Goal: Task Accomplishment & Management: Use online tool/utility

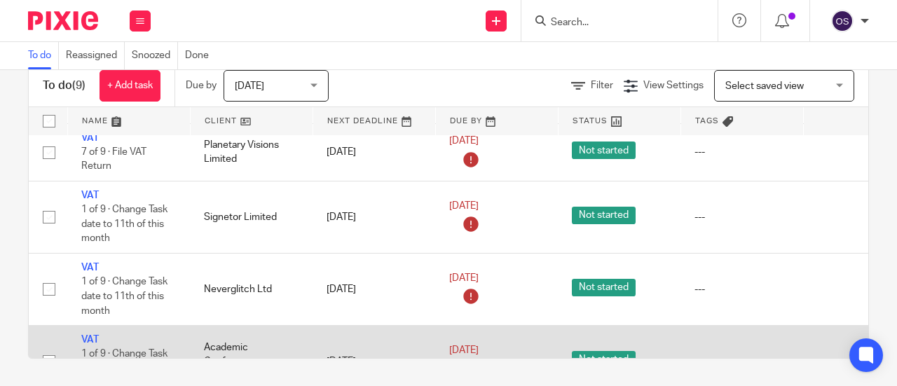
scroll to position [14, 0]
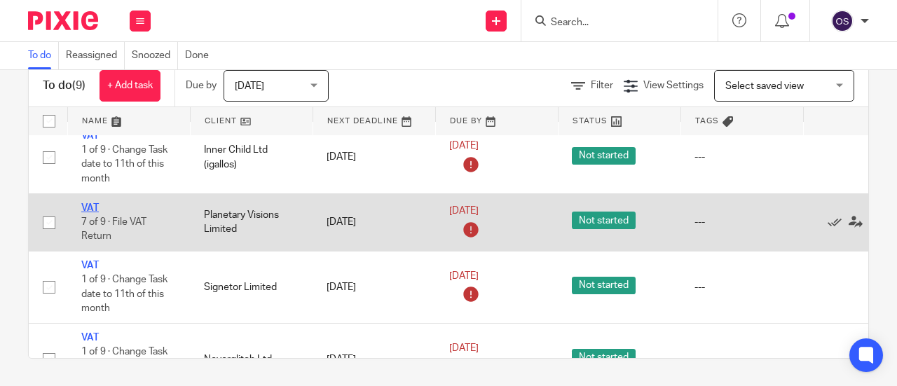
click at [89, 203] on link "VAT" at bounding box center [90, 208] width 18 height 10
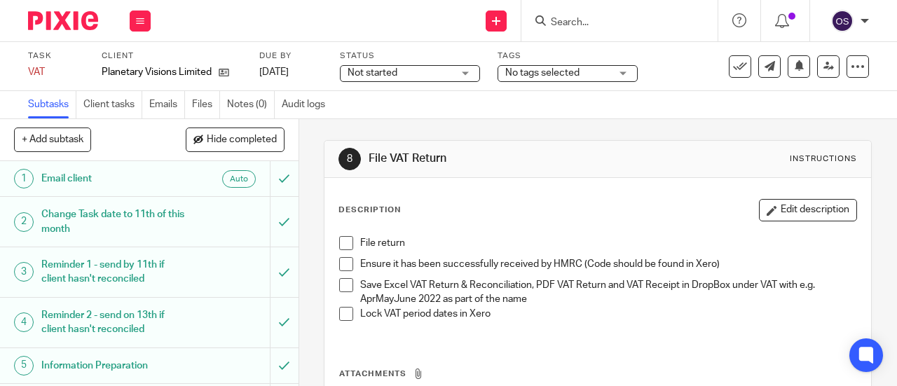
click at [341, 239] on span at bounding box center [346, 243] width 14 height 14
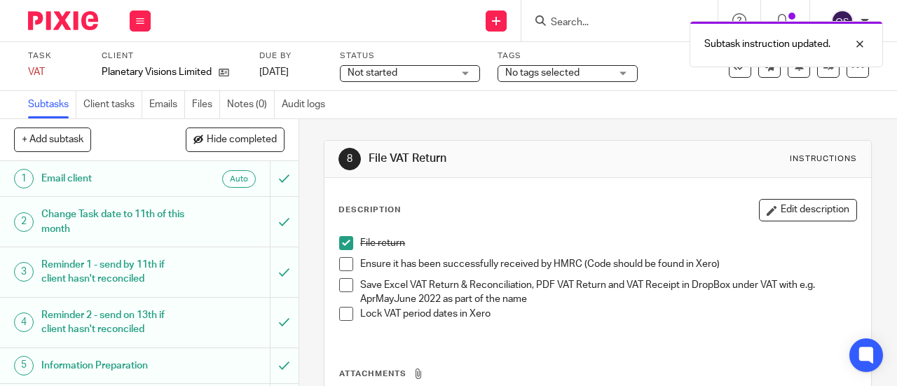
drag, startPoint x: 341, startPoint y: 264, endPoint x: 344, endPoint y: 281, distance: 17.2
click at [341, 264] on span at bounding box center [346, 264] width 14 height 14
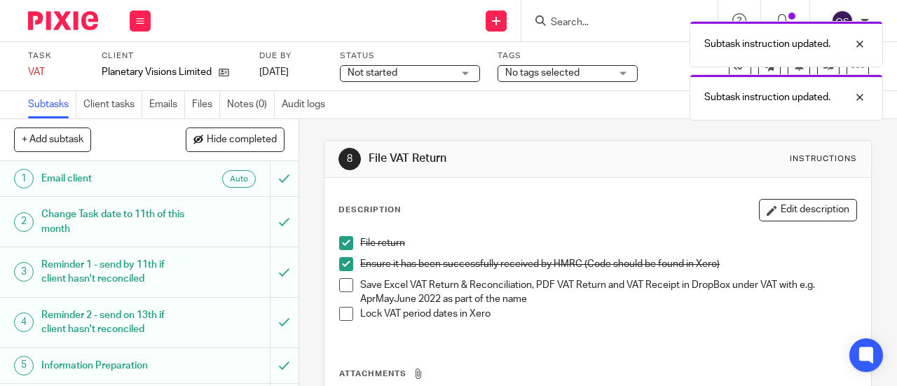
click at [344, 288] on span at bounding box center [346, 285] width 14 height 14
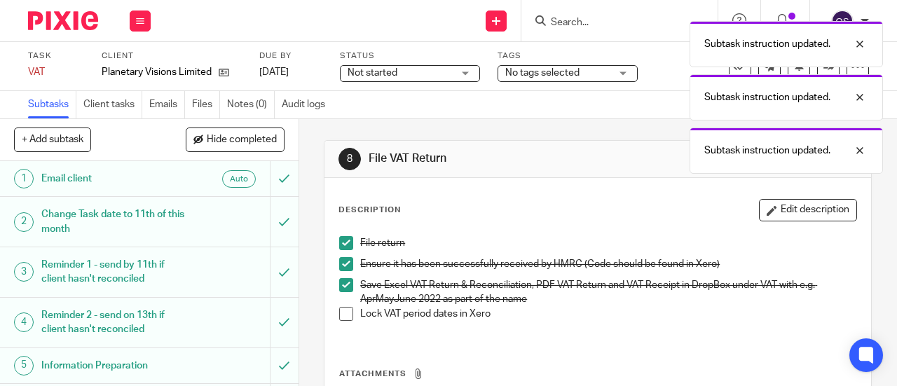
click at [341, 315] on span at bounding box center [346, 314] width 14 height 14
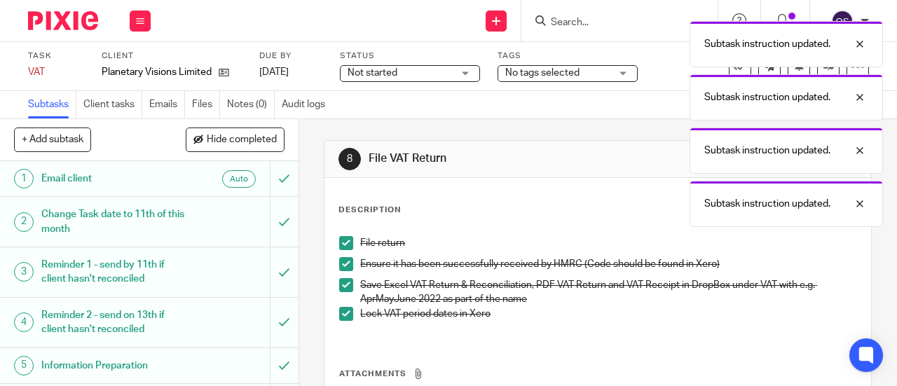
scroll to position [168, 0]
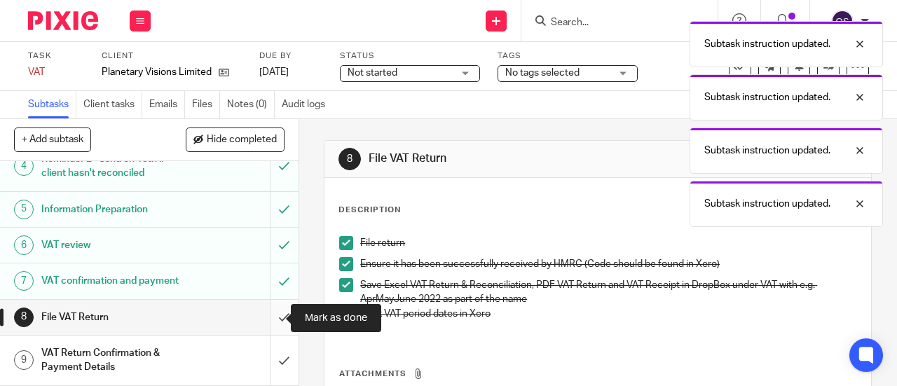
click at [269, 309] on input "submit" at bounding box center [149, 317] width 299 height 35
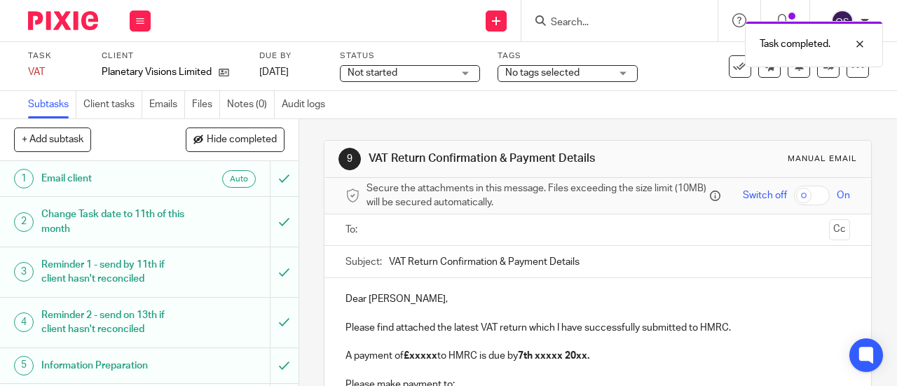
click at [388, 238] on input "text" at bounding box center [598, 230] width 452 height 16
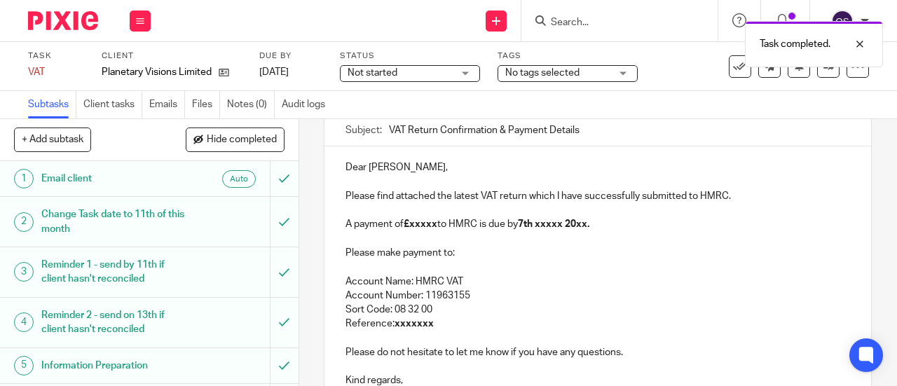
scroll to position [140, 0]
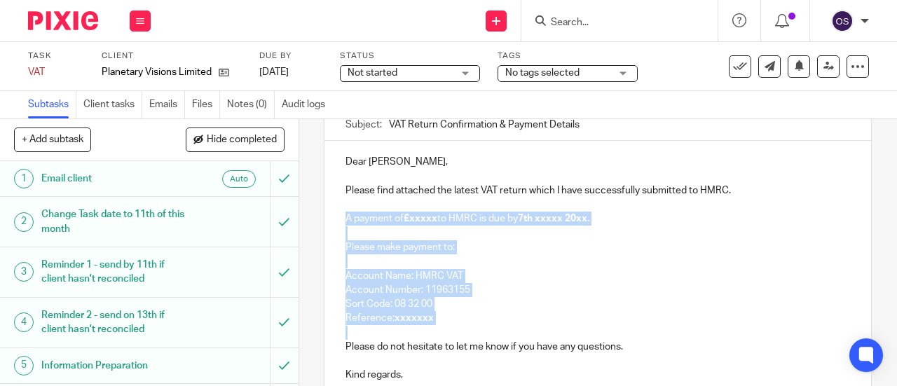
drag, startPoint x: 340, startPoint y: 219, endPoint x: 472, endPoint y: 338, distance: 177.2
click at [472, 338] on div "Dear Philip, Please find attached the latest VAT return which I have successful…" at bounding box center [598, 267] width 547 height 252
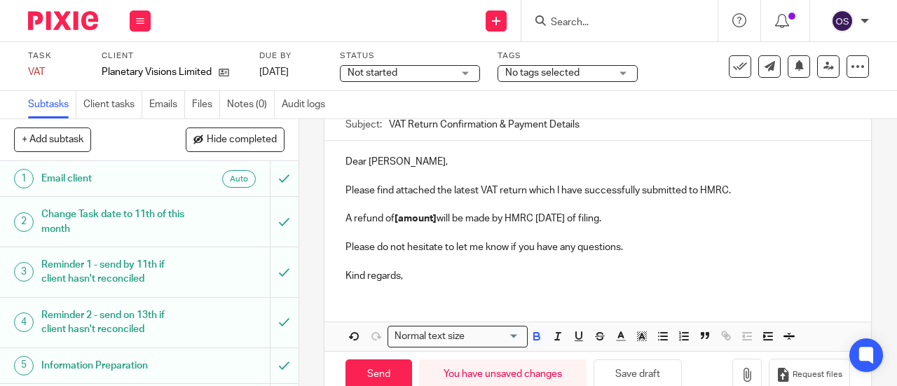
drag, startPoint x: 433, startPoint y: 220, endPoint x: 430, endPoint y: 233, distance: 13.1
click at [433, 221] on strong "[amount]" at bounding box center [416, 219] width 42 height 10
click at [395, 221] on strong "1,555.94" at bounding box center [414, 219] width 38 height 10
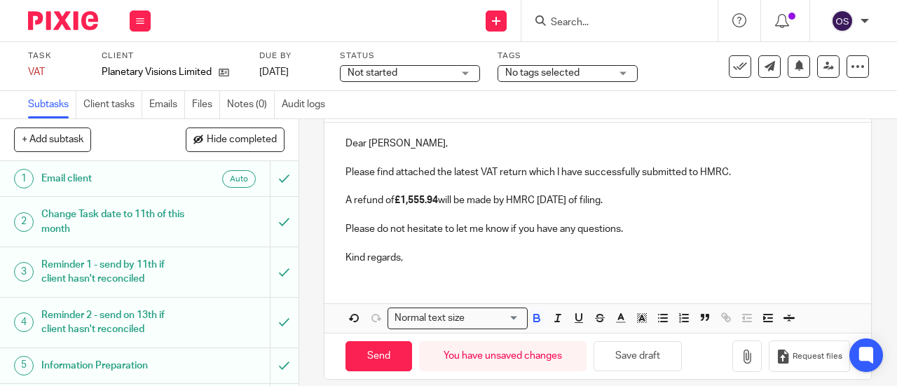
scroll to position [175, 0]
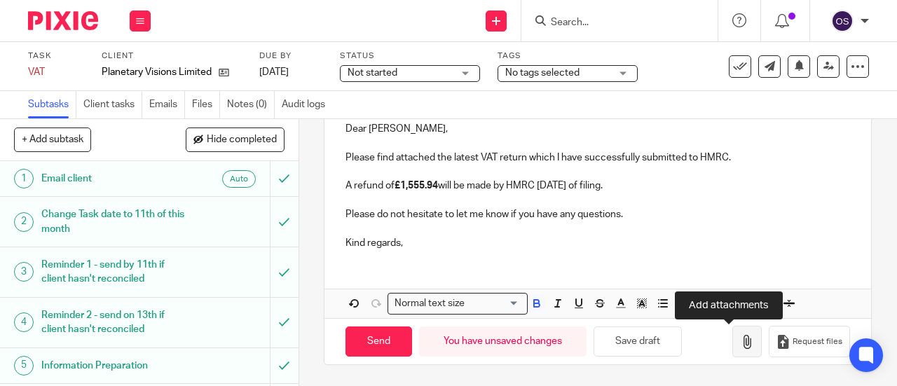
click at [740, 346] on icon "button" at bounding box center [747, 342] width 14 height 14
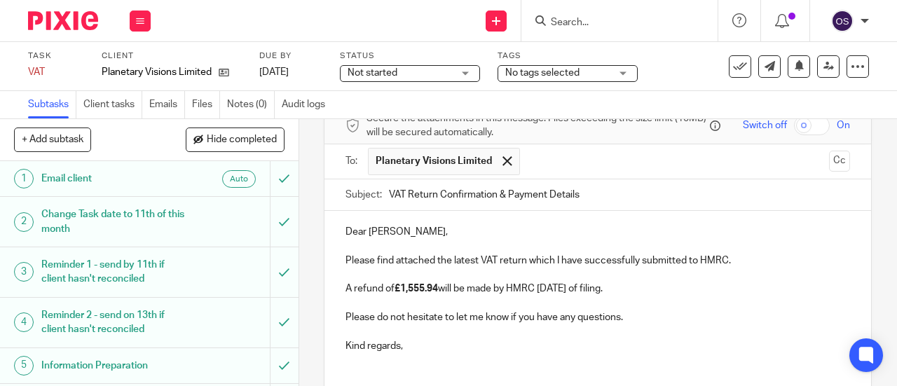
scroll to position [254, 0]
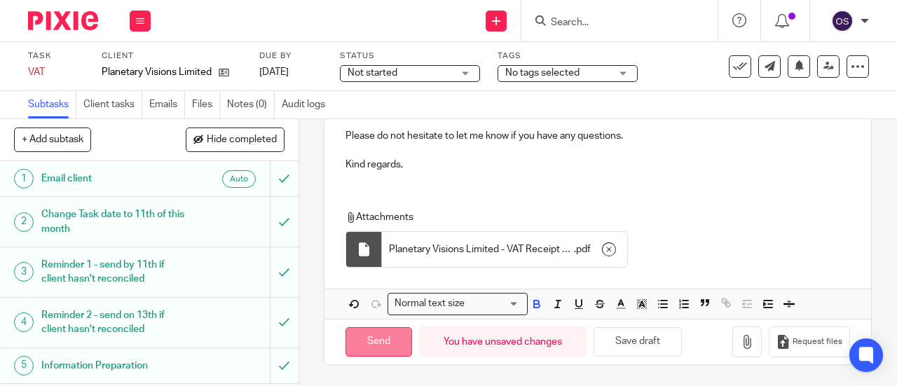
click at [377, 347] on input "Send" at bounding box center [379, 342] width 67 height 30
type input "Sent"
click at [141, 8] on div "Work Email Clients Team Reports Settings" at bounding box center [140, 20] width 49 height 41
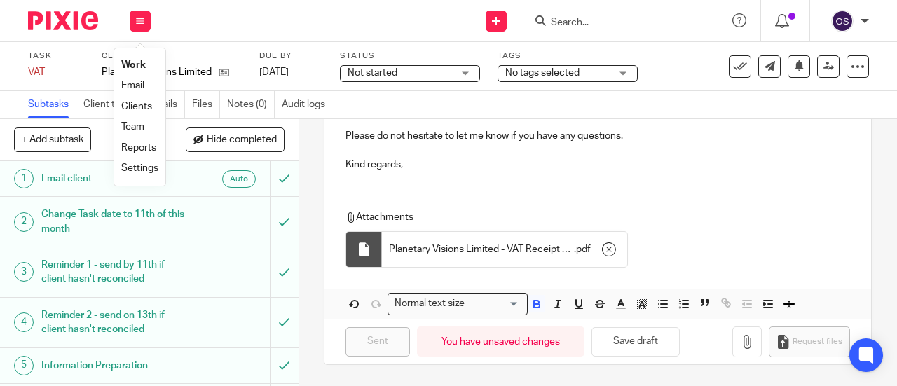
click at [133, 61] on link "Work" at bounding box center [133, 65] width 25 height 10
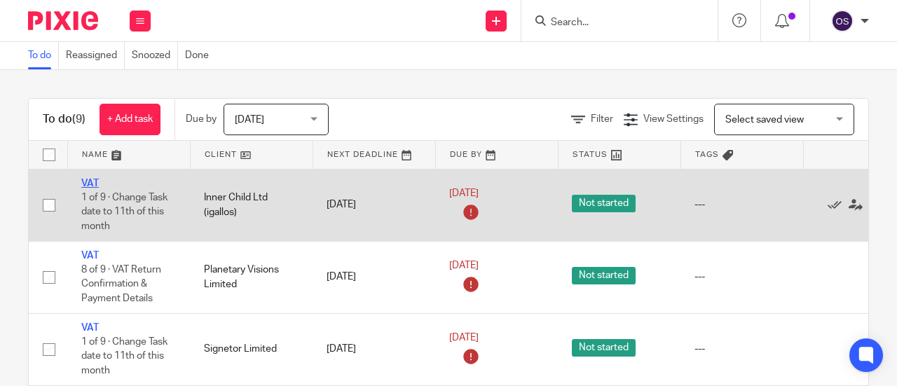
click at [88, 182] on link "VAT" at bounding box center [90, 184] width 18 height 10
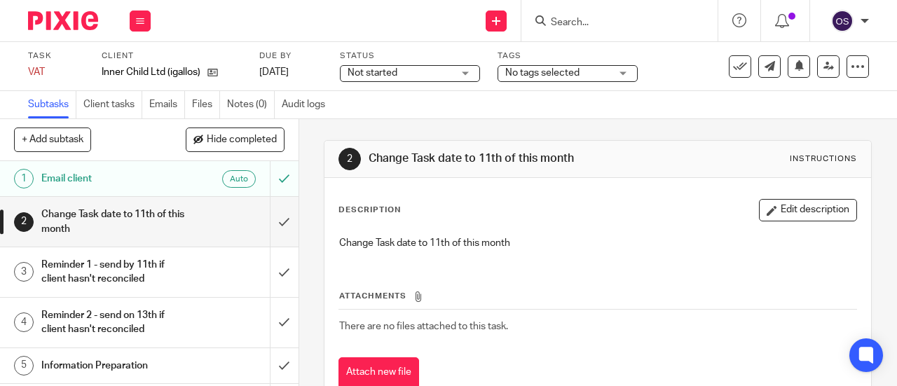
scroll to position [140, 0]
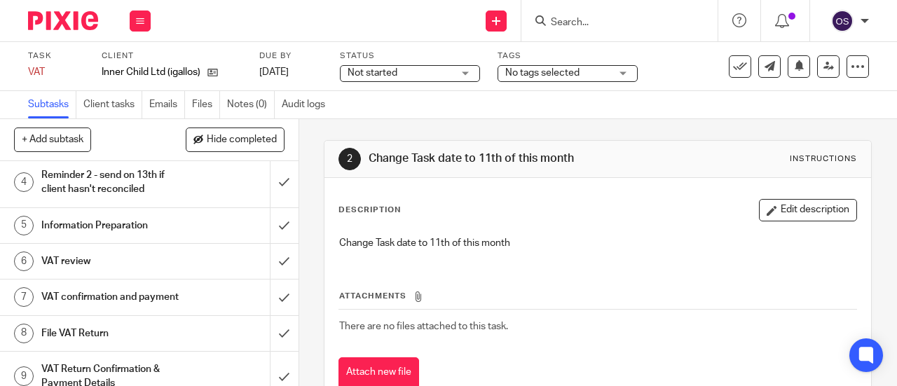
click at [128, 298] on h1 "VAT confirmation and payment" at bounding box center [112, 297] width 143 height 21
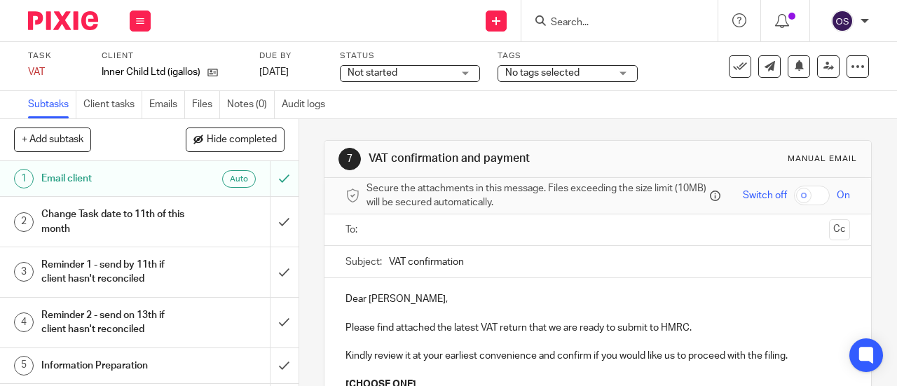
scroll to position [210, 0]
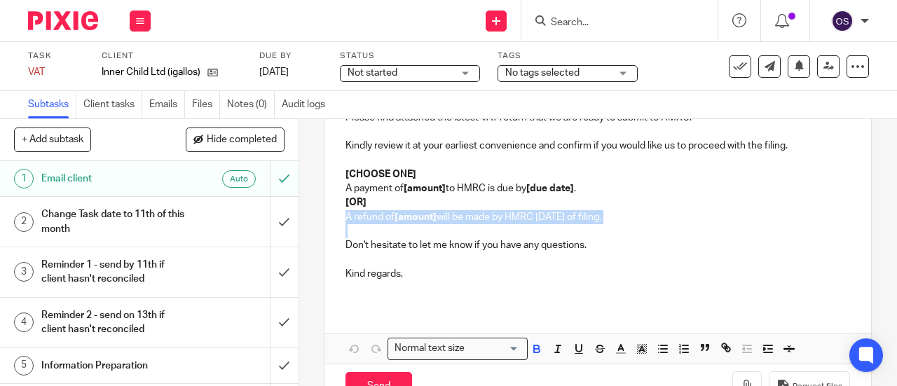
drag, startPoint x: 341, startPoint y: 222, endPoint x: 648, endPoint y: 239, distance: 308.2
click at [648, 239] on div "Dear [PERSON_NAME], Please find attached the latest VAT return that we are read…" at bounding box center [598, 187] width 547 height 238
copy p "A refund of [amount] will be made by HMRC [DATE] of filing."
